Goal: Information Seeking & Learning: Learn about a topic

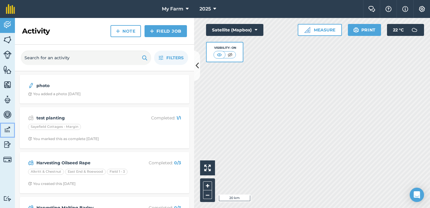
click at [12, 131] on link "Data" at bounding box center [7, 129] width 15 height 15
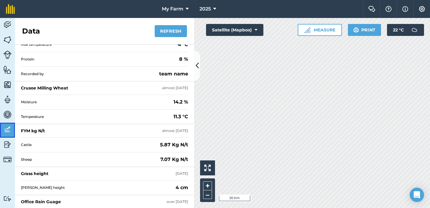
scroll to position [109, 0]
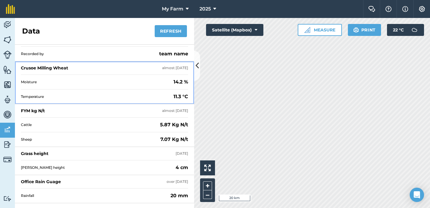
click at [56, 67] on div "Crusoe Milling Wheat" at bounding box center [44, 68] width 47 height 6
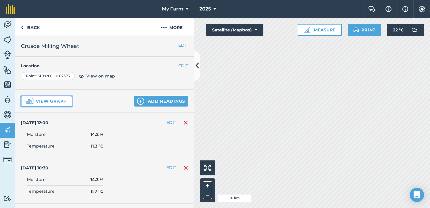
click at [54, 102] on button "View graph" at bounding box center [46, 101] width 51 height 11
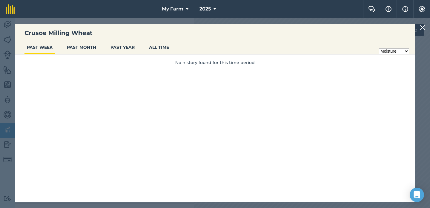
click at [400, 50] on select "Moisture Temperature" at bounding box center [394, 51] width 30 height 6
click at [162, 49] on button "ALL TIME" at bounding box center [159, 47] width 25 height 11
click at [393, 50] on select "Moisture Temperature" at bounding box center [394, 51] width 30 height 6
select select "e6734a21-c527-46c3-90bb-c2f1b86b7a88"
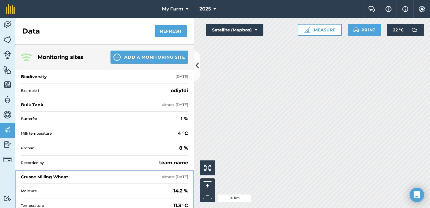
click at [62, 181] on div "Crusoe Milling Wheat almost 2 years ago" at bounding box center [104, 176] width 167 height 13
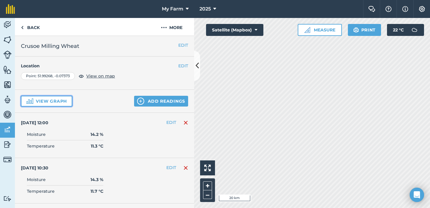
click at [47, 101] on button "View graph" at bounding box center [46, 101] width 51 height 11
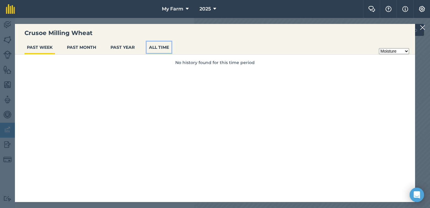
click at [166, 50] on button "ALL TIME" at bounding box center [159, 47] width 25 height 11
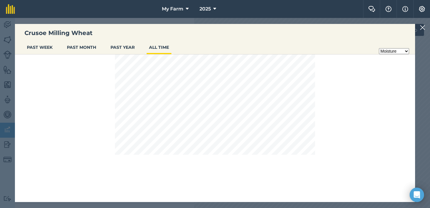
click at [390, 53] on select "Moisture Temperature" at bounding box center [394, 51] width 30 height 6
click at [407, 50] on select "Moisture Temperature" at bounding box center [394, 51] width 30 height 6
click at [394, 52] on select "Moisture Temperature" at bounding box center [394, 51] width 30 height 6
select select "e6734a21-c527-46c3-90bb-c2f1b86b7a88"
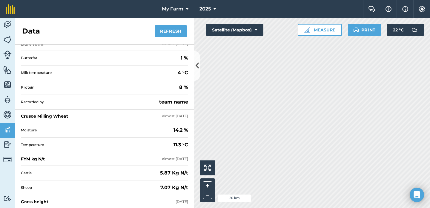
scroll to position [62, 0]
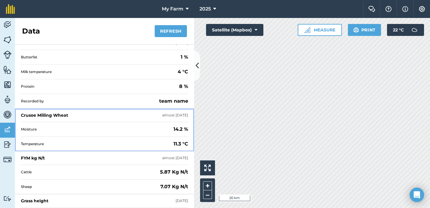
click at [74, 112] on div "Crusoe Milling Wheat almost 2 years ago" at bounding box center [104, 114] width 167 height 13
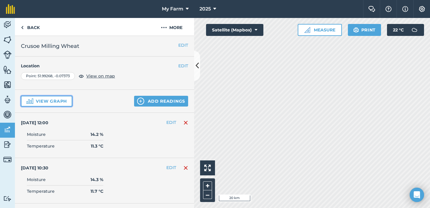
click at [57, 101] on button "View graph" at bounding box center [46, 101] width 51 height 11
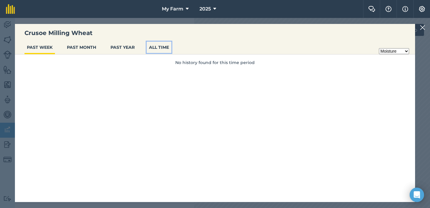
click at [163, 47] on button "ALL TIME" at bounding box center [159, 47] width 25 height 11
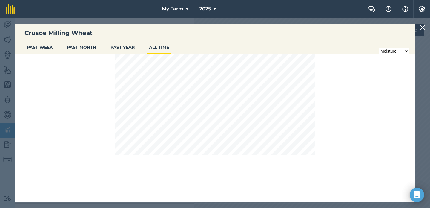
click at [244, 33] on h3 "Crusoe Milling Wheat" at bounding box center [215, 33] width 400 height 8
click at [404, 51] on select "Moisture Temperature" at bounding box center [394, 51] width 30 height 6
select select "e6734a21-c527-46c3-90bb-c2f1b86b7a88"
click at [373, 35] on h3 "Crusoe Milling Wheat" at bounding box center [215, 33] width 400 height 8
